Goal: Task Accomplishment & Management: Use online tool/utility

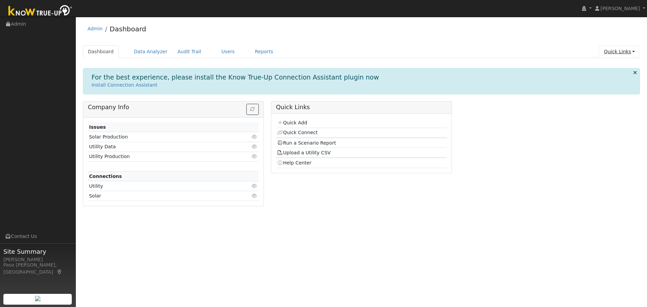
click at [633, 50] on link "Quick Links" at bounding box center [619, 52] width 41 height 12
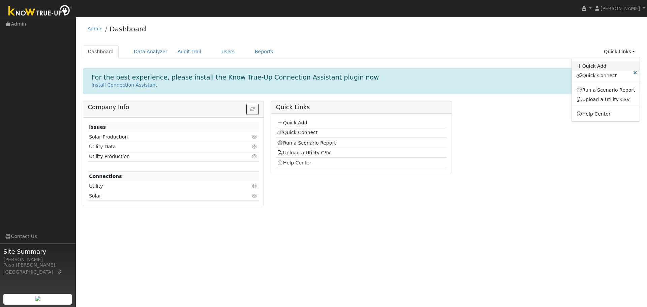
click at [603, 68] on link "Quick Add" at bounding box center [606, 65] width 68 height 9
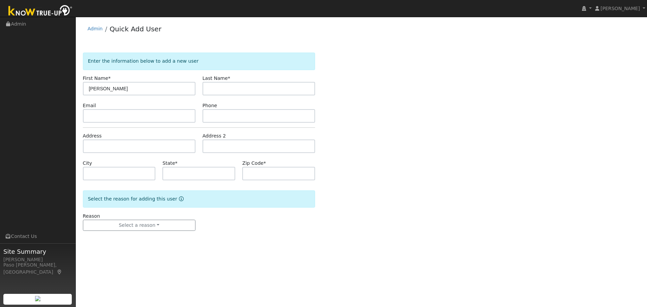
type input "[PERSON_NAME]"
type input "Soja"
click at [108, 148] on input "text" at bounding box center [139, 146] width 113 height 13
click at [95, 143] on input "text" at bounding box center [139, 146] width 113 height 13
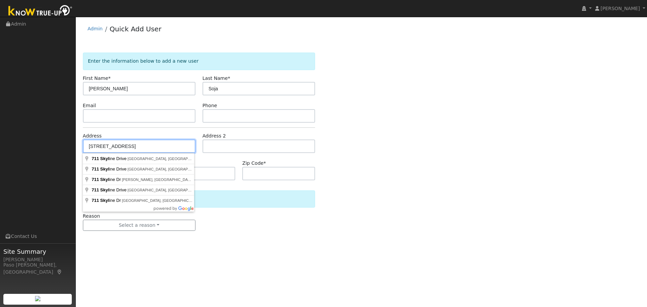
type input "[STREET_ADDRESS]"
type input "San Luis Obispo"
type input "CA"
type input "93405"
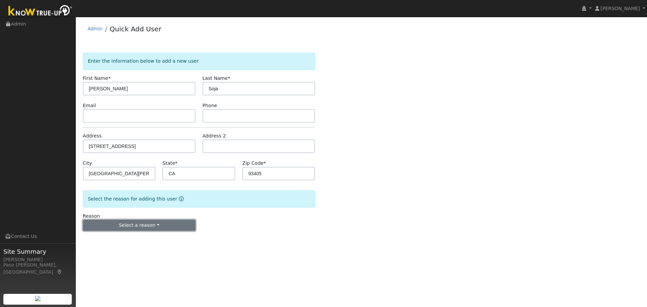
click at [132, 224] on button "Select a reason" at bounding box center [139, 225] width 113 height 11
click at [129, 250] on link "New customer adding solar" at bounding box center [120, 248] width 75 height 9
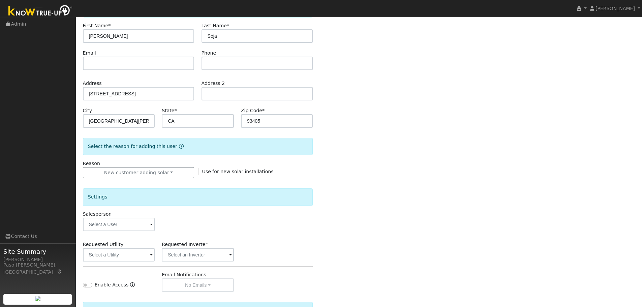
scroll to position [128, 0]
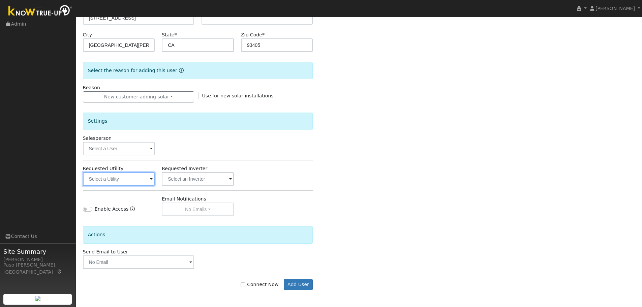
click at [144, 177] on input "text" at bounding box center [119, 178] width 72 height 13
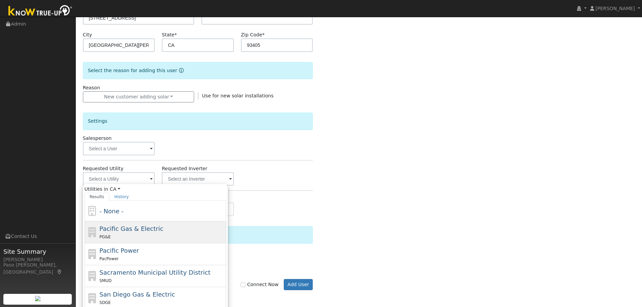
click at [138, 231] on span "Pacific Gas & Electric" at bounding box center [131, 228] width 64 height 7
type input "Pacific Gas & Electric"
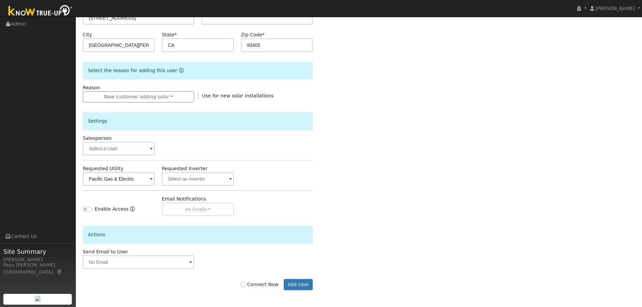
click at [252, 285] on label "Connect Now" at bounding box center [260, 284] width 38 height 7
click at [245, 285] on input "Connect Now" at bounding box center [243, 284] width 5 height 5
checkbox input "true"
click at [301, 285] on button "Add User" at bounding box center [298, 284] width 29 height 11
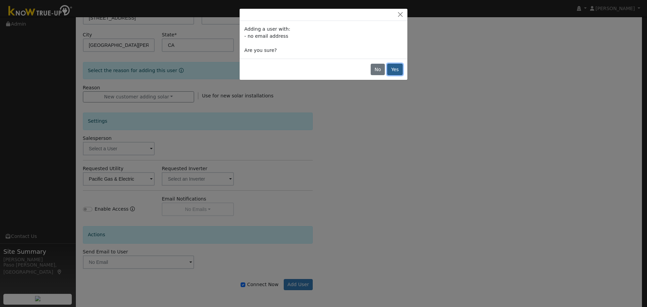
click at [397, 69] on button "Yes" at bounding box center [395, 69] width 16 height 11
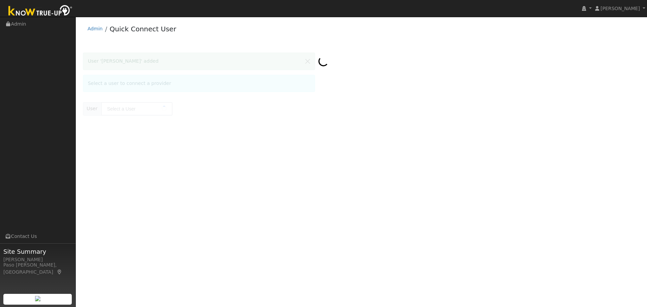
type input "[PERSON_NAME]"
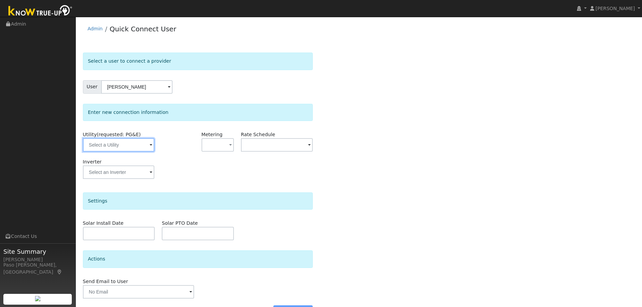
click at [127, 140] on input "text" at bounding box center [118, 144] width 71 height 13
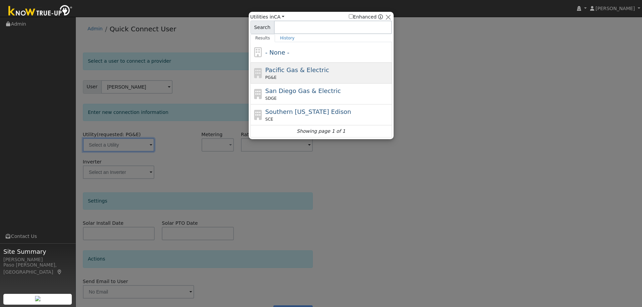
click at [296, 76] on div "PG&E" at bounding box center [327, 78] width 125 height 6
type input "PG&E"
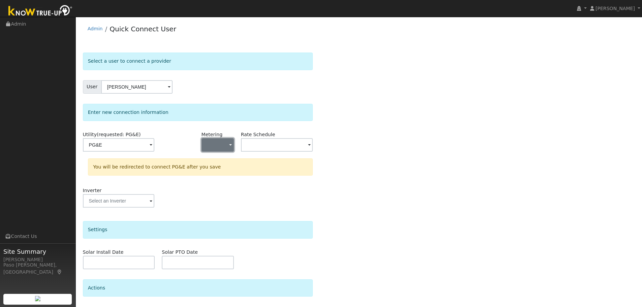
click at [228, 145] on button "button" at bounding box center [218, 144] width 32 height 13
click at [223, 167] on link "NEM" at bounding box center [225, 169] width 47 height 9
click at [264, 146] on input "text" at bounding box center [277, 144] width 72 height 13
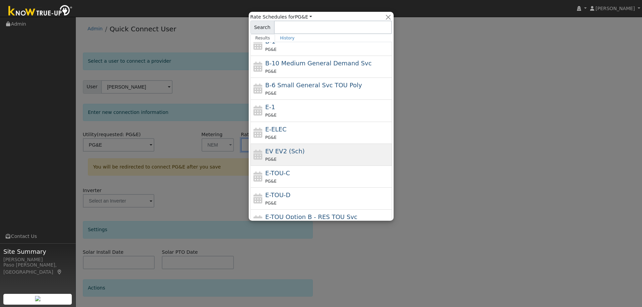
scroll to position [53, 0]
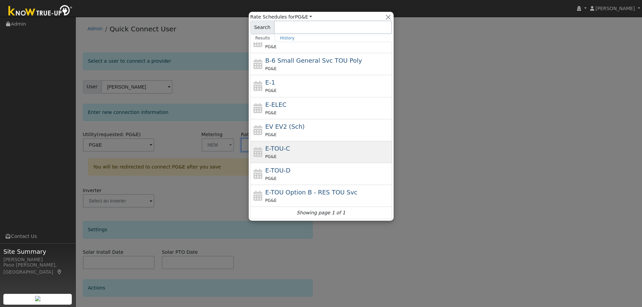
click at [280, 143] on div "E-TOU-C PG&E" at bounding box center [321, 152] width 142 height 22
type input "E-TOU-C"
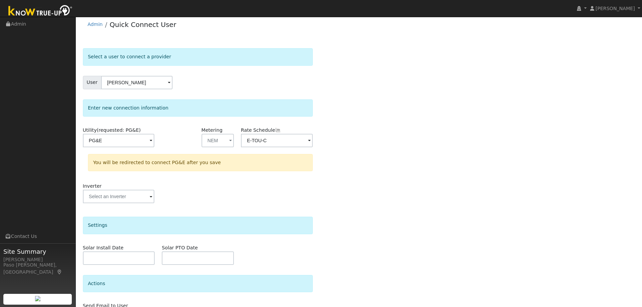
scroll to position [49, 0]
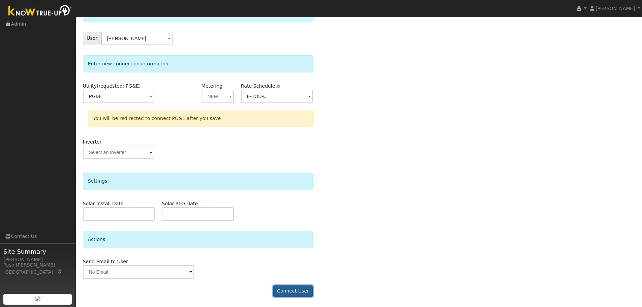
click at [304, 293] on button "Connect User" at bounding box center [293, 291] width 40 height 11
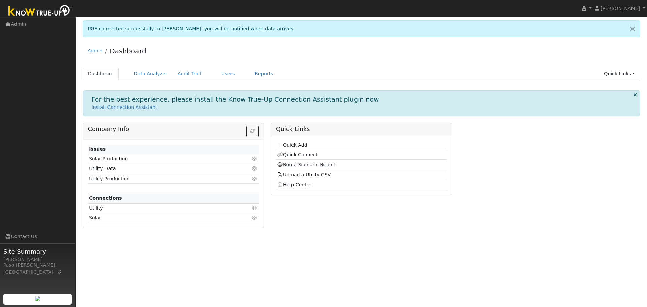
click at [295, 165] on link "Run a Scenario Report" at bounding box center [306, 164] width 59 height 5
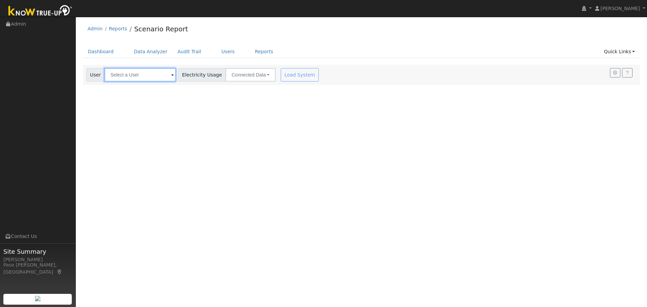
click at [159, 71] on input "text" at bounding box center [140, 74] width 71 height 13
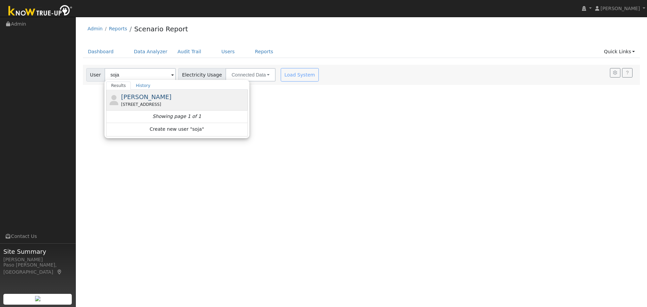
click at [142, 98] on span "[PERSON_NAME]" at bounding box center [146, 96] width 51 height 7
type input "[PERSON_NAME]"
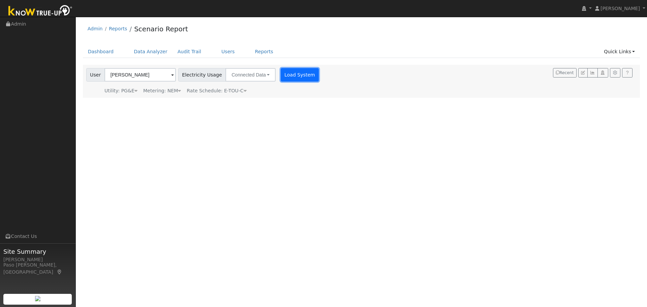
click at [282, 72] on button "Load System" at bounding box center [300, 74] width 38 height 13
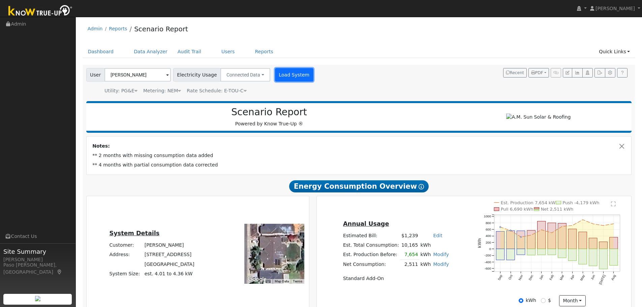
click at [292, 72] on button "Load System" at bounding box center [294, 74] width 38 height 13
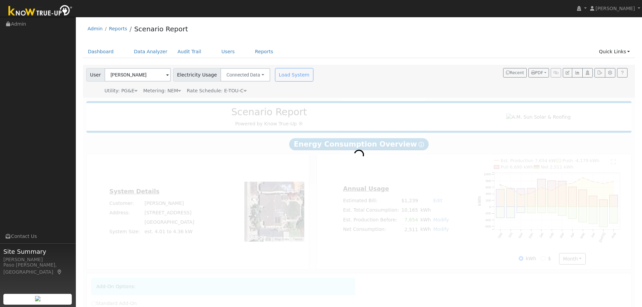
radio input "true"
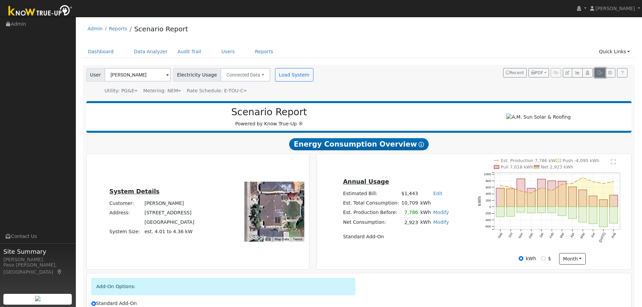
click at [598, 73] on icon "button" at bounding box center [599, 73] width 5 height 4
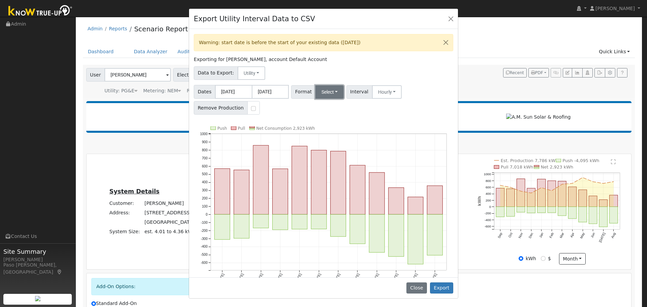
click at [325, 92] on button "Select" at bounding box center [330, 91] width 29 height 13
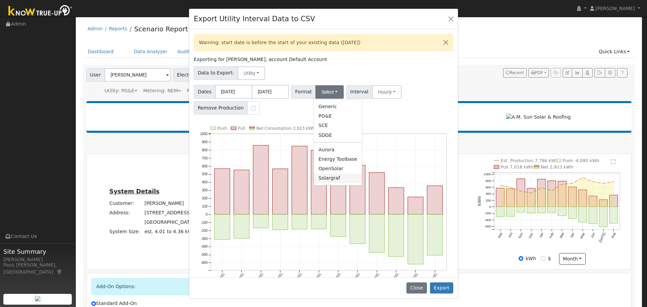
click at [319, 182] on link "Solargraf" at bounding box center [338, 178] width 48 height 9
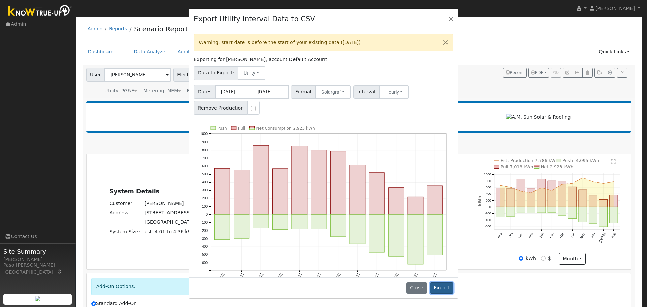
click at [439, 285] on button "Export" at bounding box center [441, 287] width 23 height 11
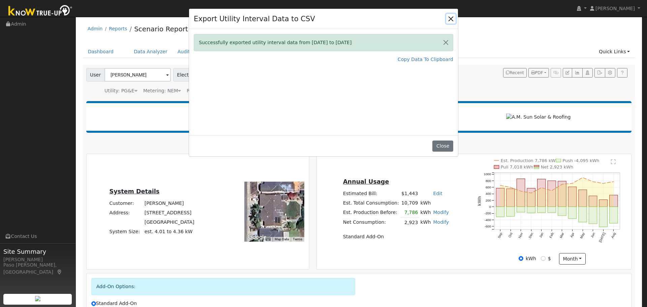
click at [452, 19] on button "Close" at bounding box center [450, 18] width 9 height 9
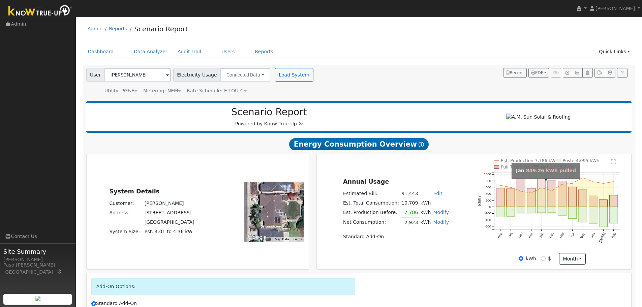
click at [541, 197] on rect "onclick=""" at bounding box center [542, 193] width 8 height 28
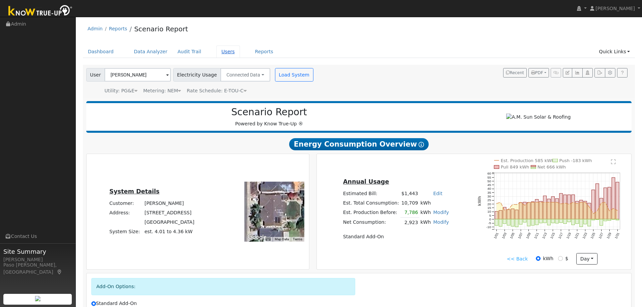
click at [222, 48] on link "Users" at bounding box center [228, 52] width 24 height 12
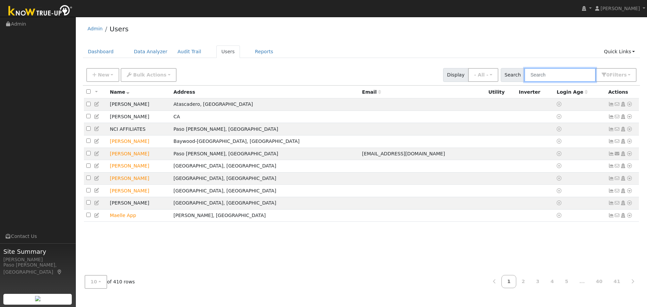
click at [550, 80] on input "text" at bounding box center [560, 75] width 71 height 14
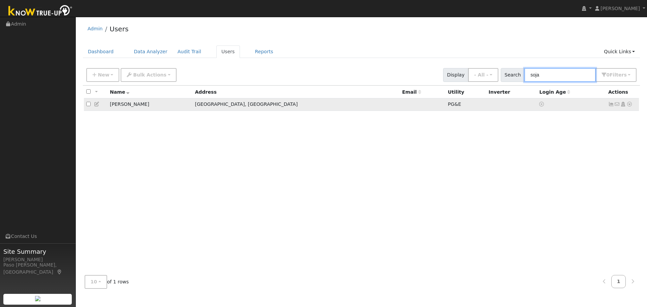
type input "soja"
click at [117, 107] on td "Jamie Soja" at bounding box center [150, 104] width 85 height 12
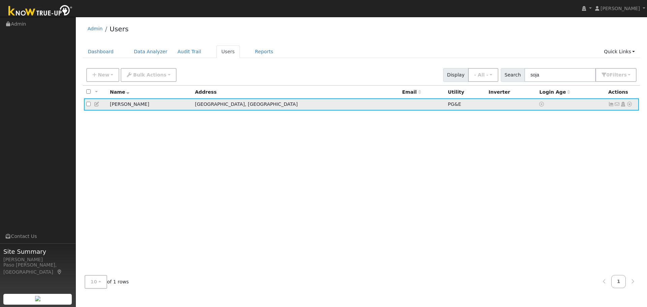
click at [629, 103] on icon at bounding box center [630, 104] width 6 height 5
click at [620, 118] on link "Data Analyzer" at bounding box center [607, 115] width 49 height 9
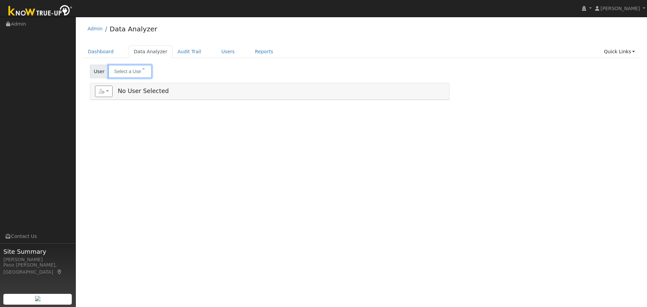
type input "Jamie Soja"
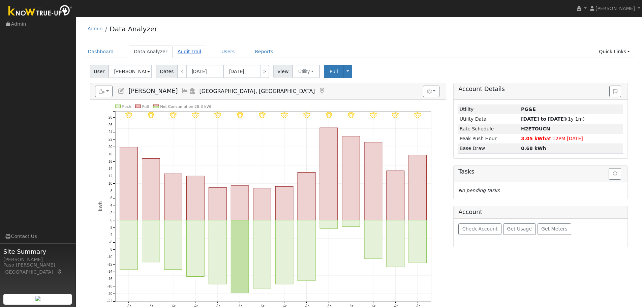
click at [183, 53] on link "Audit Trail" at bounding box center [190, 52] width 34 height 12
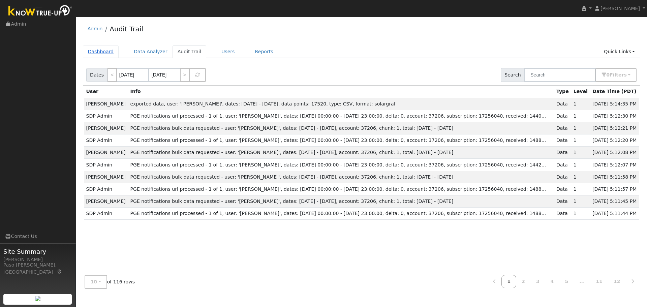
click at [105, 50] on link "Dashboard" at bounding box center [101, 52] width 36 height 12
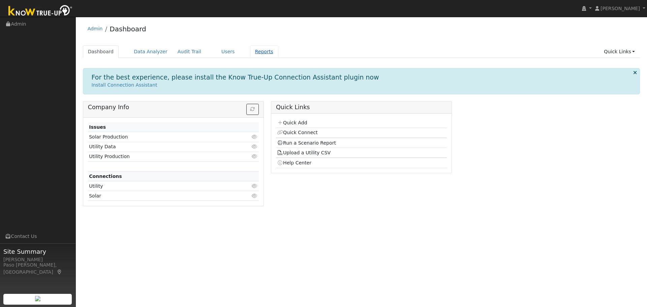
click at [250, 54] on link "Reports" at bounding box center [264, 52] width 28 height 12
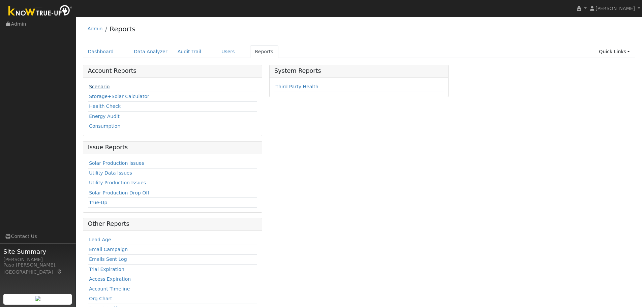
click at [103, 84] on link "Scenario" at bounding box center [99, 86] width 21 height 5
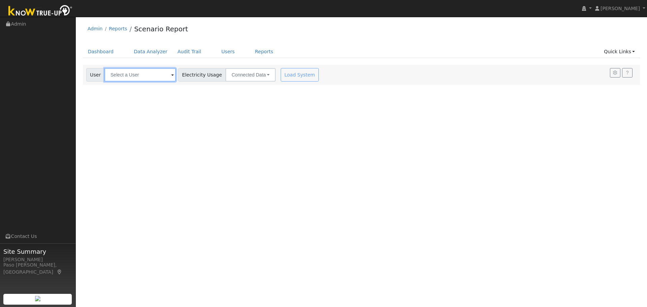
click at [130, 73] on input "text" at bounding box center [140, 74] width 71 height 13
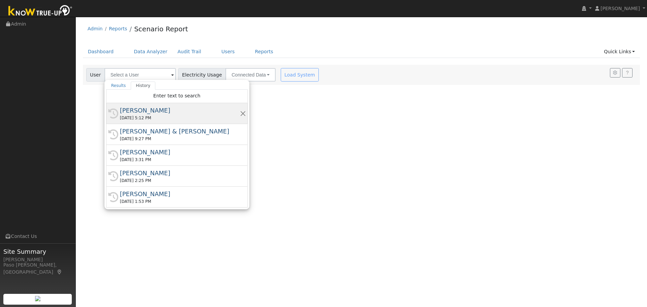
click at [157, 110] on div "[PERSON_NAME]" at bounding box center [180, 110] width 120 height 9
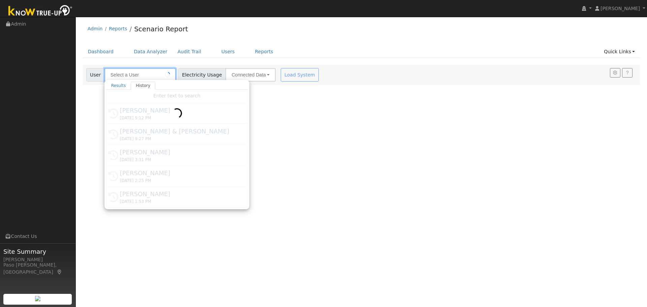
type input "[PERSON_NAME]"
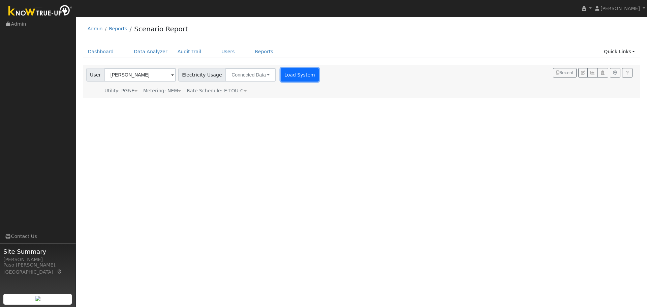
click at [287, 75] on button "Load System" at bounding box center [300, 74] width 38 height 13
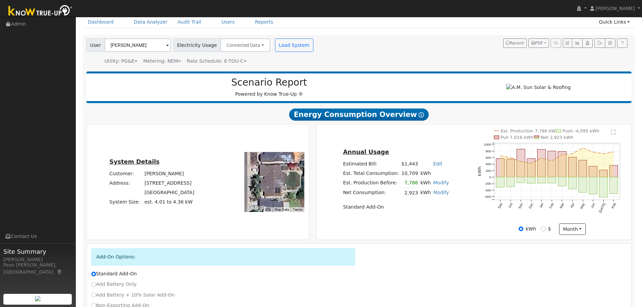
scroll to position [82, 0]
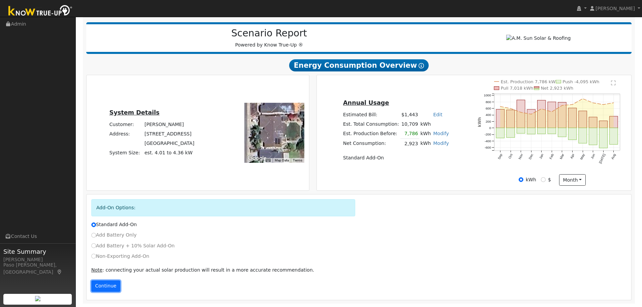
click at [111, 282] on button "Continue" at bounding box center [105, 285] width 29 height 11
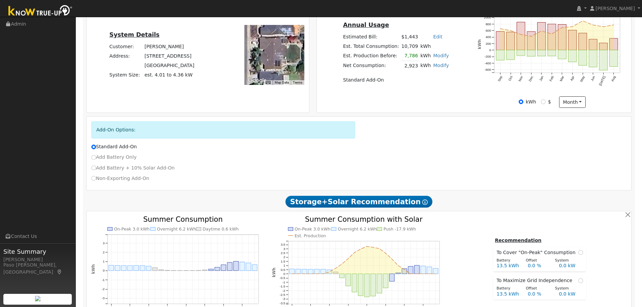
scroll to position [162, 0]
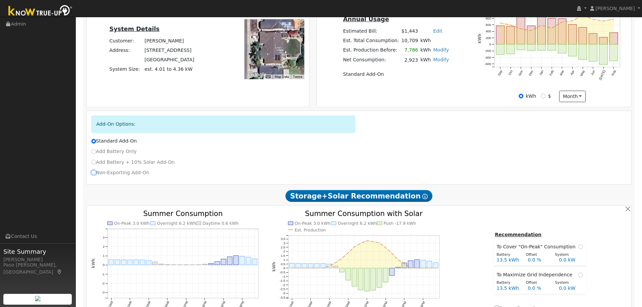
click at [93, 175] on input "Non-Exporting Add-On" at bounding box center [93, 172] width 5 height 5
radio input "true"
radio input "false"
type input "E-TOU-C"
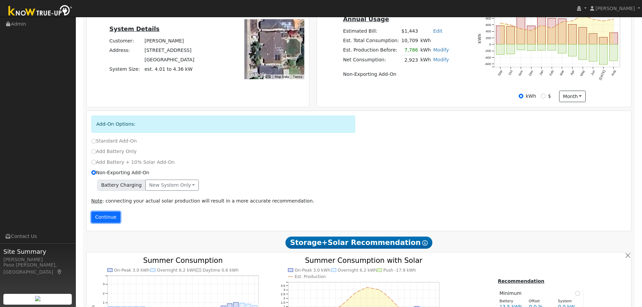
click at [114, 223] on button "Continue" at bounding box center [105, 217] width 29 height 11
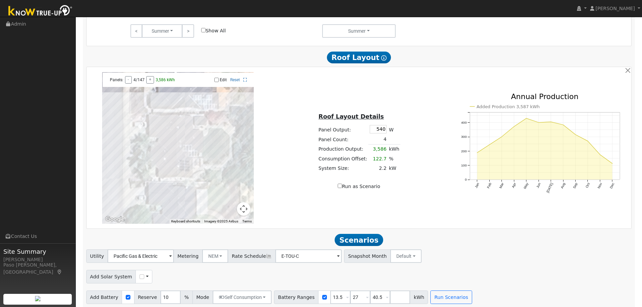
scroll to position [480, 0]
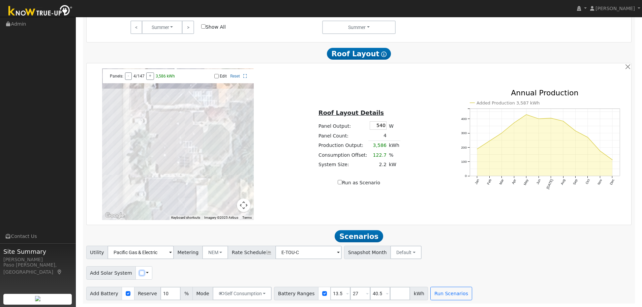
click at [140, 275] on input "checkbox" at bounding box center [142, 273] width 5 height 5
checkbox input "true"
drag, startPoint x: 195, startPoint y: 272, endPoint x: 190, endPoint y: 272, distance: 4.7
click at [190, 272] on input "2924" at bounding box center [197, 272] width 25 height 13
drag, startPoint x: 190, startPoint y: 272, endPoint x: 171, endPoint y: 270, distance: 19.4
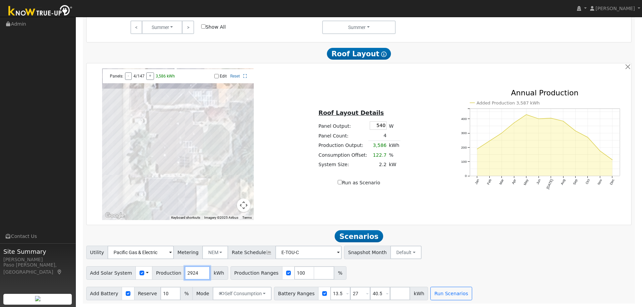
click at [171, 270] on div "Add Solar System Use CSV Data Production 2924 kWh" at bounding box center [157, 272] width 142 height 13
type input "3835"
drag, startPoint x: 353, startPoint y: 293, endPoint x: 328, endPoint y: 292, distance: 25.3
click at [328, 292] on div "Battery Ranges 13.5 Overrides Reserve % Mode None None Self Consumption Peak Sa…" at bounding box center [351, 293] width 154 height 13
type input "40.5"
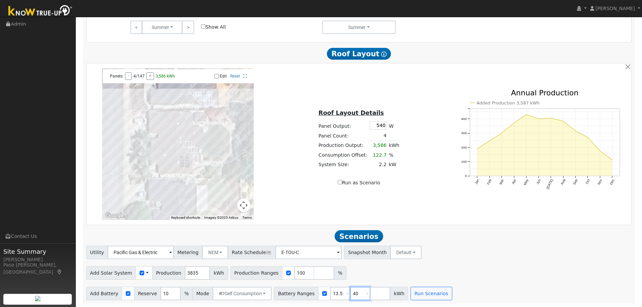
type input "4"
click at [391, 291] on button "Run Scenarios" at bounding box center [411, 293] width 41 height 13
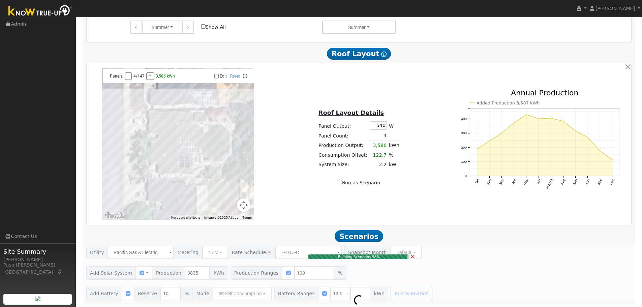
type input "2.6"
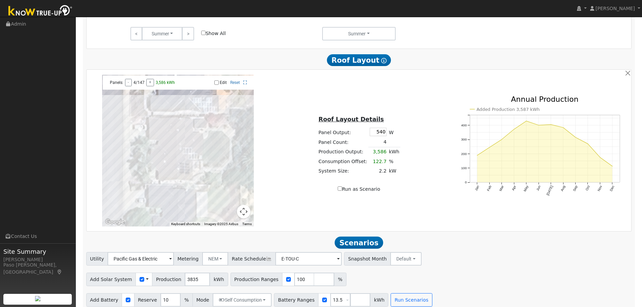
scroll to position [412, 0]
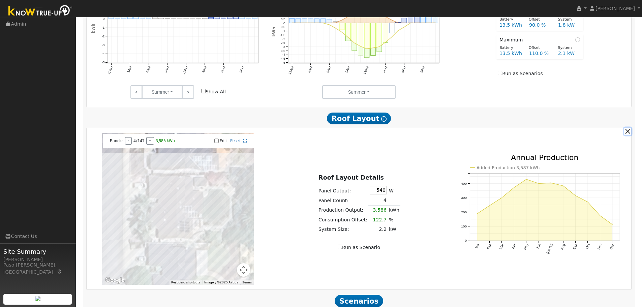
click at [625, 135] on button "button" at bounding box center [627, 131] width 7 height 7
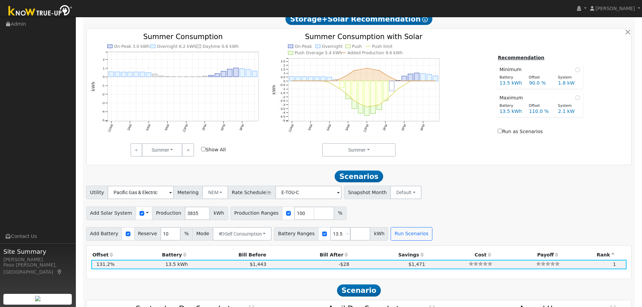
scroll to position [277, 0]
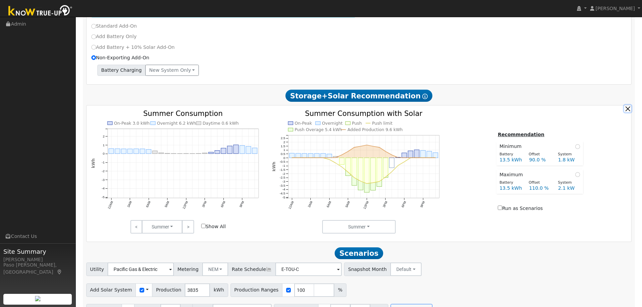
click at [628, 110] on button "button" at bounding box center [627, 108] width 7 height 7
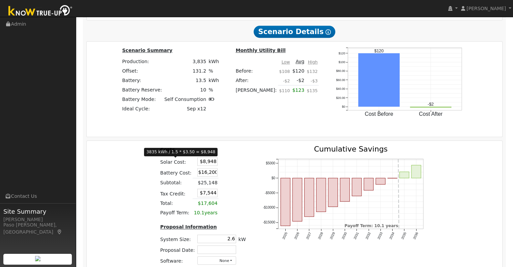
scroll to position [592, 0]
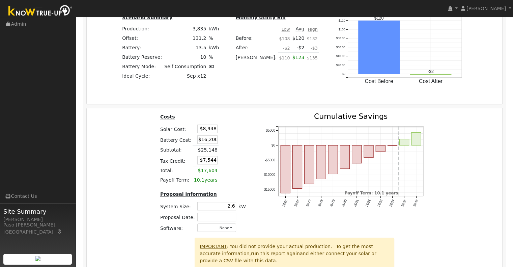
drag, startPoint x: 200, startPoint y: 130, endPoint x: 251, endPoint y: 131, distance: 51.6
click at [249, 131] on div "Costs Solar Cost: $8,948 Battery Cost: $16,200 Subtotal: $25,148 Tax Credit: $7…" at bounding box center [203, 175] width 102 height 125
type input "$10,713"
type input "$8,074"
drag, startPoint x: 197, startPoint y: 141, endPoint x: 229, endPoint y: 144, distance: 32.5
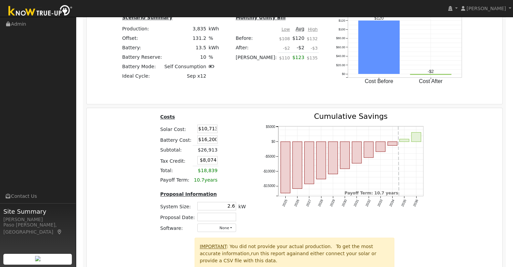
click at [228, 144] on tr "Battery Cost: $16,200" at bounding box center [203, 139] width 88 height 11
type input "$12,574"
type input "$6,986"
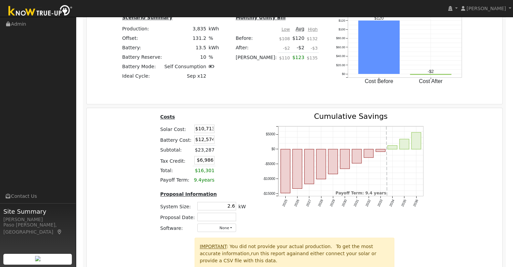
click at [134, 160] on div "Costs Solar Cost: $10,713 Battery Cost: $12,574 Subtotal: $23,287 Tax Credit: $…" at bounding box center [294, 175] width 420 height 125
drag, startPoint x: 197, startPoint y: 132, endPoint x: 238, endPoint y: 133, distance: 40.8
click at [238, 133] on table "Costs Solar Cost: $10,713 Battery Cost: $12,574 Subtotal: $23,287 Tax Credit: $…" at bounding box center [203, 149] width 88 height 72
type input "$11,707"
type input "$7,284"
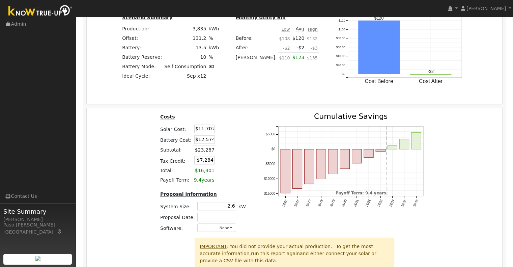
click at [139, 153] on div "Costs Solar Cost: $11,707 Battery Cost: $12,574 Subtotal: $23,287 Tax Credit: $…" at bounding box center [294, 175] width 420 height 125
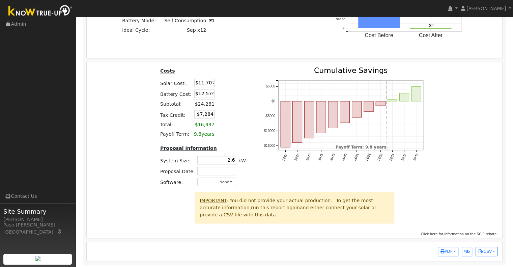
scroll to position [640, 0]
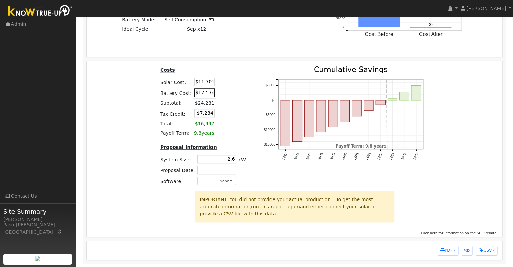
click at [209, 95] on input "$12,574" at bounding box center [204, 92] width 20 height 8
type input "$12,575"
type input "$7,285"
click at [143, 109] on div "Costs Solar Cost: $11,707 Battery Cost: $12,575 Subtotal: $24,282 Tax Credit: $…" at bounding box center [294, 128] width 420 height 125
click at [453, 253] on button "PDF" at bounding box center [448, 249] width 21 height 9
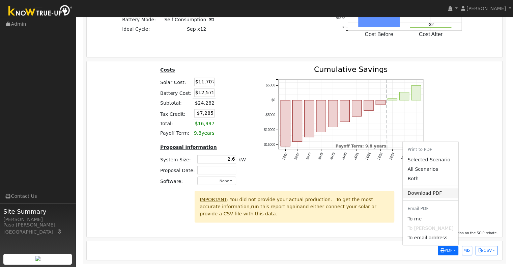
click at [420, 191] on link "Download PDF" at bounding box center [430, 192] width 55 height 9
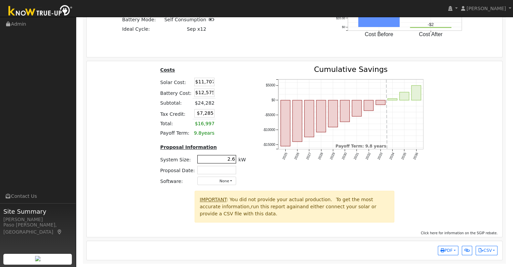
click at [231, 160] on input "2.6" at bounding box center [216, 159] width 39 height 8
type input "2.7"
click at [452, 196] on div at bounding box center [448, 208] width 103 height 36
click at [449, 250] on span "PDF" at bounding box center [446, 250] width 12 height 5
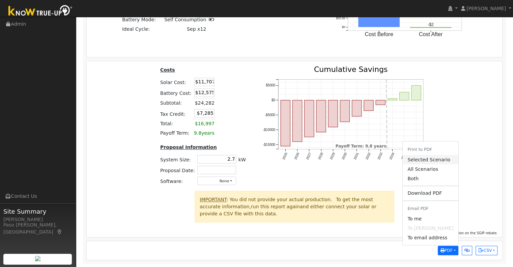
click at [437, 157] on link "Selected Scenario" at bounding box center [430, 159] width 55 height 9
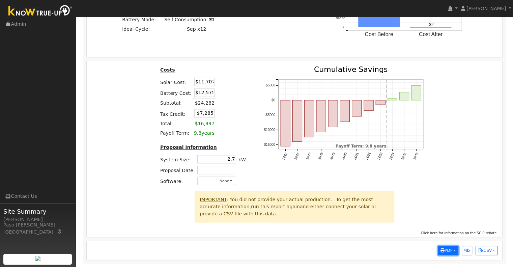
click at [441, 249] on icon "button" at bounding box center [442, 250] width 4 height 4
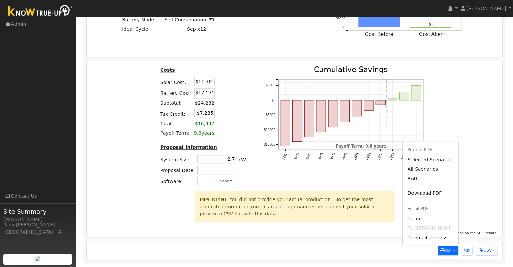
click at [430, 160] on link "Selected Scenario" at bounding box center [430, 159] width 55 height 9
